Goal: Complete application form: Complete application form

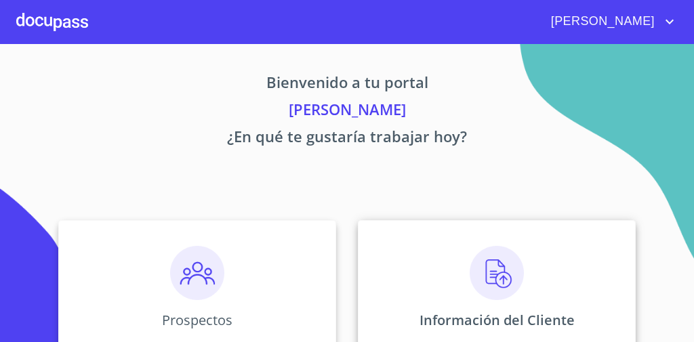
click at [399, 287] on div "Información del Cliente" at bounding box center [497, 288] width 278 height 136
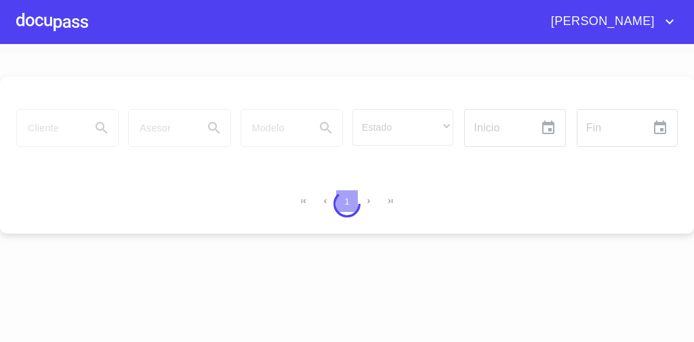
click at [399, 287] on div at bounding box center [347, 204] width 694 height 298
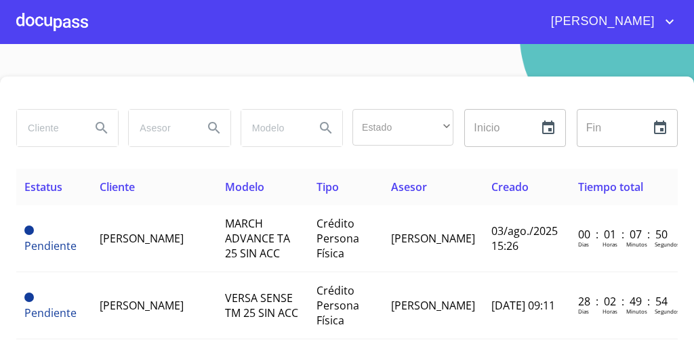
click at [78, 131] on input "search" at bounding box center [48, 128] width 63 height 37
type input "[PERSON_NAME]"
click at [100, 126] on icon "Search" at bounding box center [102, 128] width 16 height 16
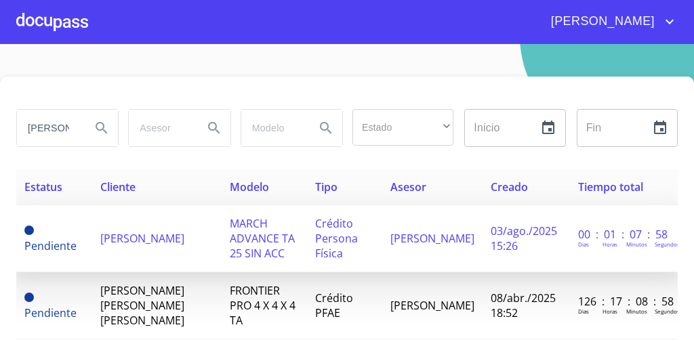
click at [230, 247] on span "MARCH ADVANCE TA 25 SIN ACC" at bounding box center [262, 238] width 65 height 45
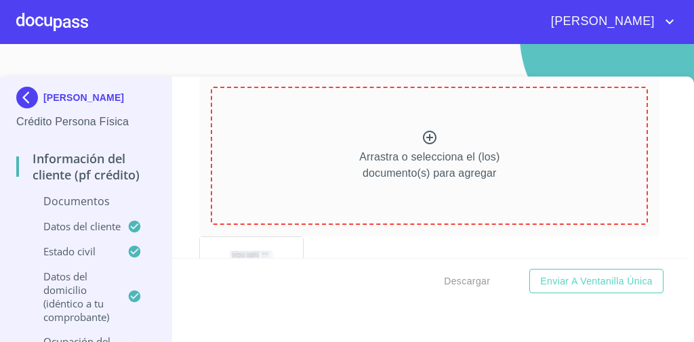
scroll to position [196, 0]
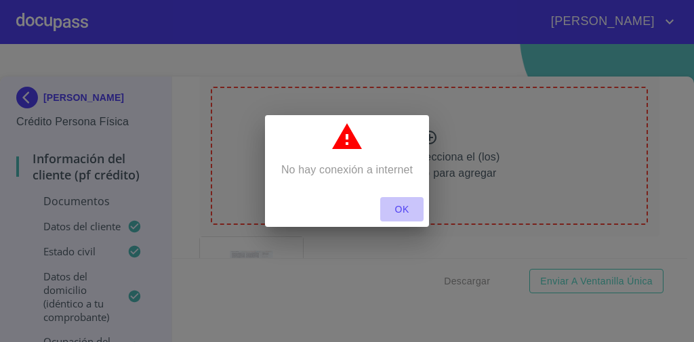
click at [405, 212] on span "OK" at bounding box center [402, 209] width 33 height 17
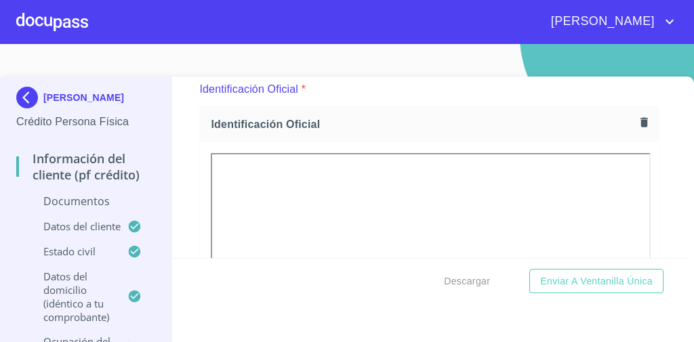
scroll to position [161, 0]
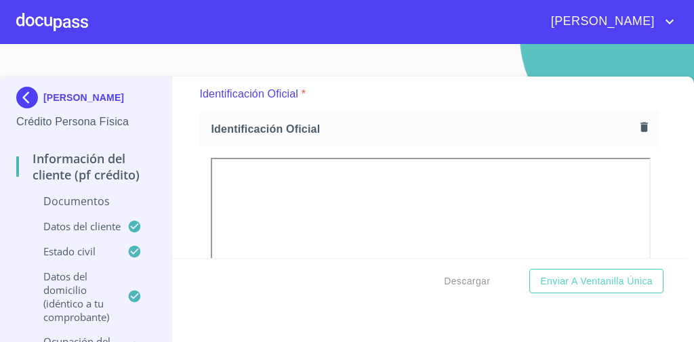
click at [638, 122] on icon "button" at bounding box center [644, 127] width 13 height 13
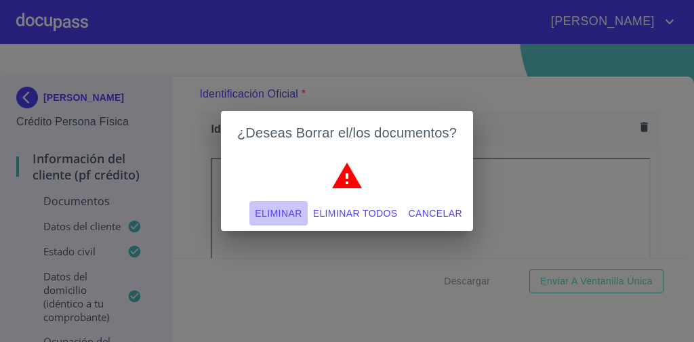
click at [298, 213] on span "Eliminar" at bounding box center [278, 213] width 47 height 17
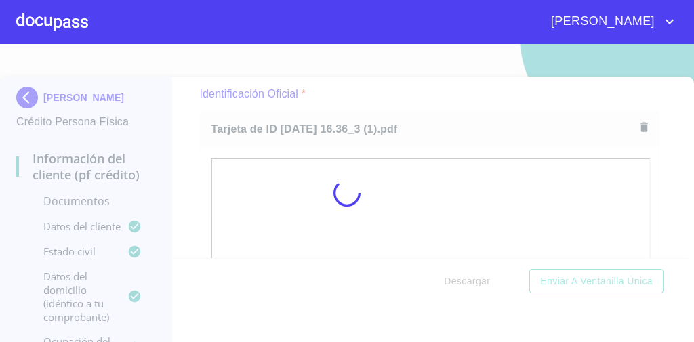
click at [423, 99] on div at bounding box center [347, 193] width 694 height 298
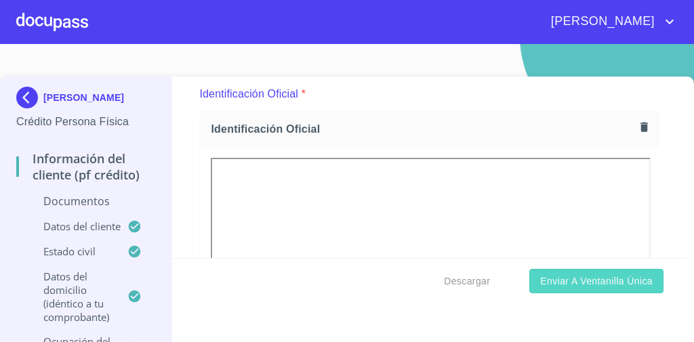
click at [583, 289] on button "Enviar a Ventanilla única" at bounding box center [597, 281] width 134 height 25
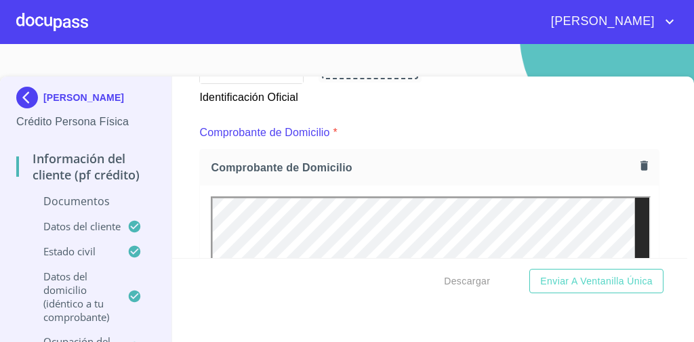
scroll to position [675, 0]
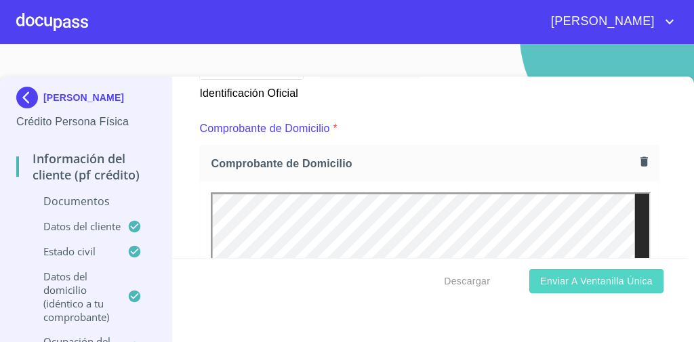
click at [579, 272] on button "Enviar a Ventanilla única" at bounding box center [597, 281] width 134 height 25
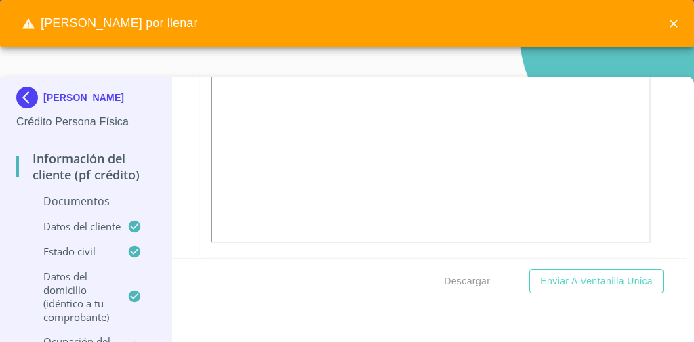
scroll to position [414, 0]
click at [67, 199] on p "Documentos" at bounding box center [85, 201] width 139 height 15
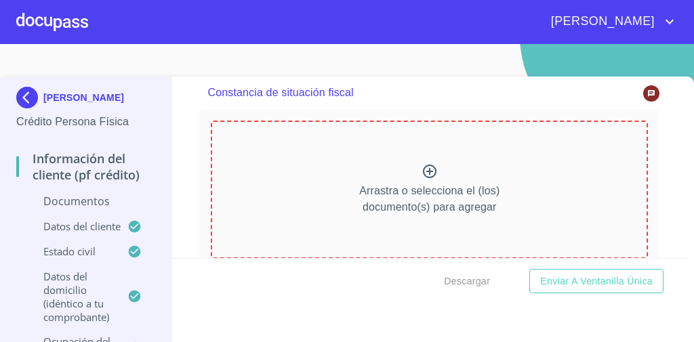
scroll to position [3571, 0]
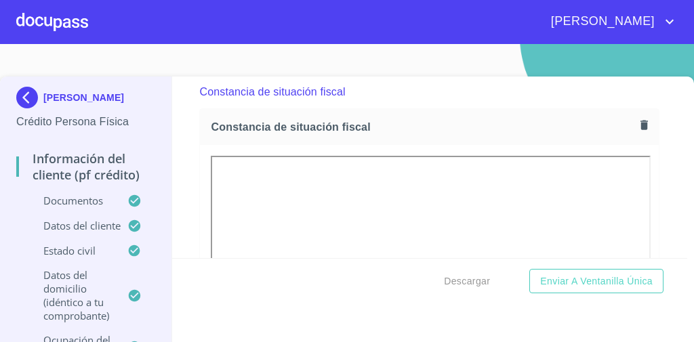
click at [191, 104] on div "Información del cliente (PF crédito) Documentos Documento de identificación   *…" at bounding box center [430, 168] width 516 height 182
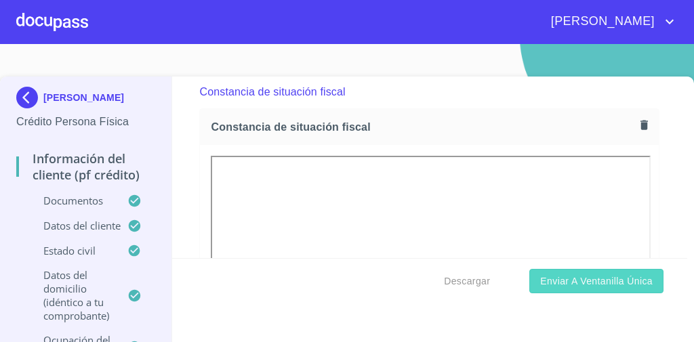
click at [561, 283] on span "Enviar a Ventanilla única" at bounding box center [596, 281] width 113 height 17
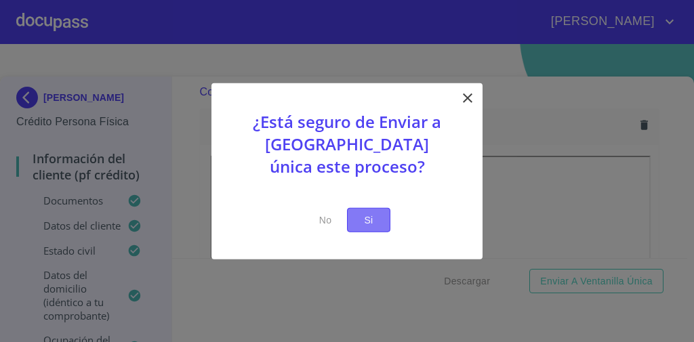
click at [371, 210] on button "Si" at bounding box center [368, 219] width 43 height 25
